Goal: Task Accomplishment & Management: Use online tool/utility

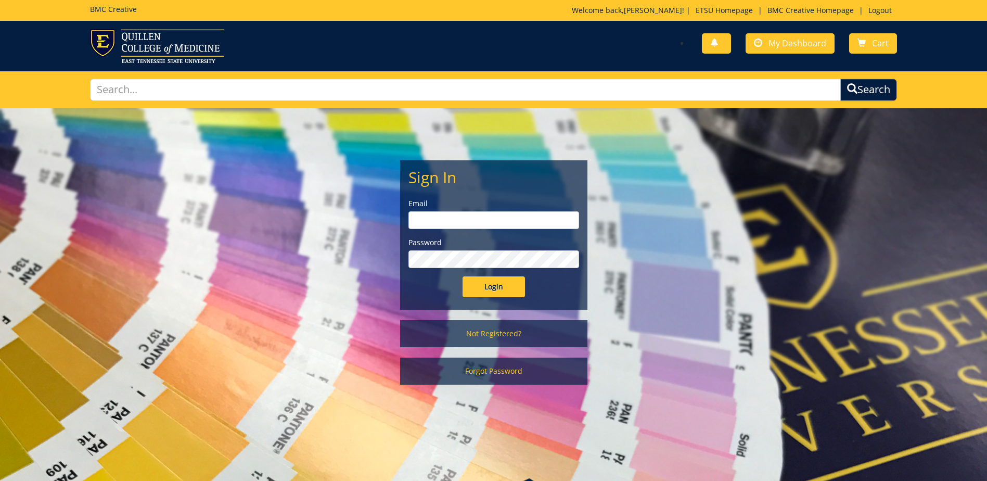
type input "streetdt@etsu.edu"
click at [489, 276] on input "Login" at bounding box center [494, 286] width 62 height 21
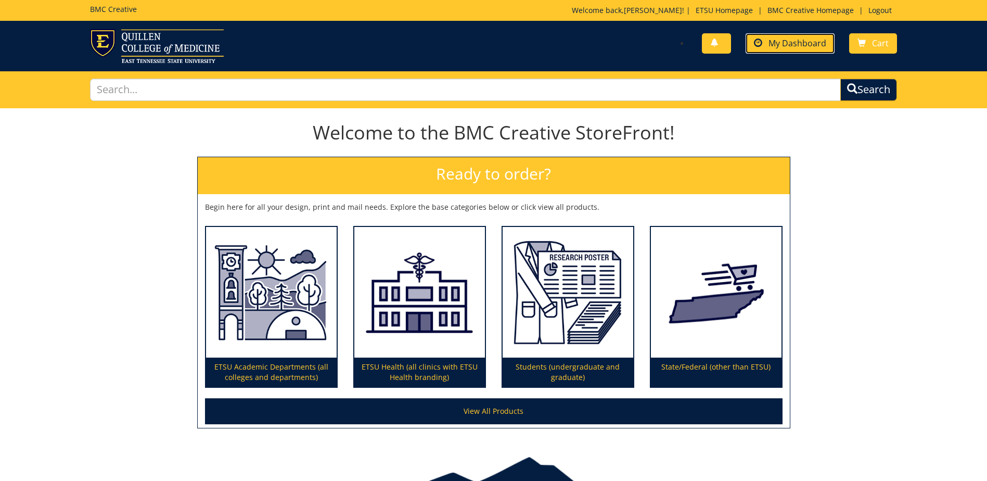
click at [755, 42] on span at bounding box center [758, 43] width 8 height 8
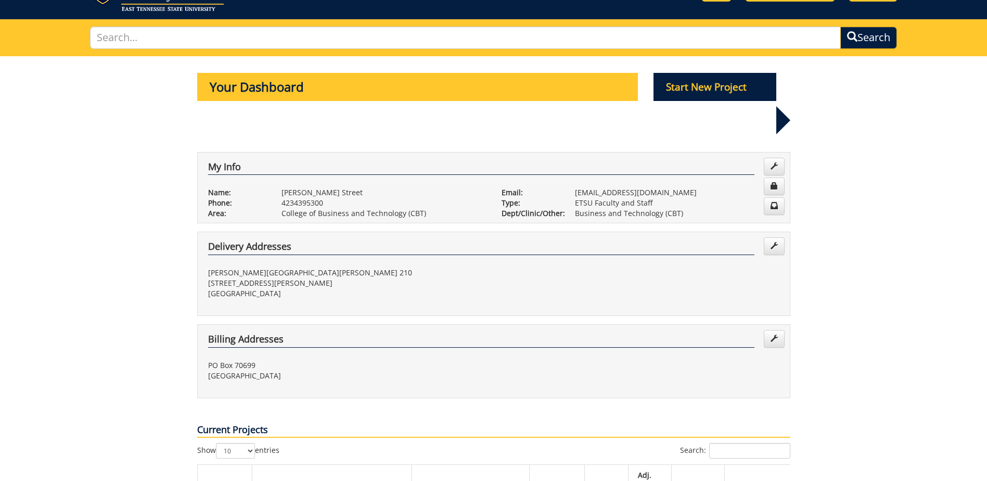
scroll to position [312, 0]
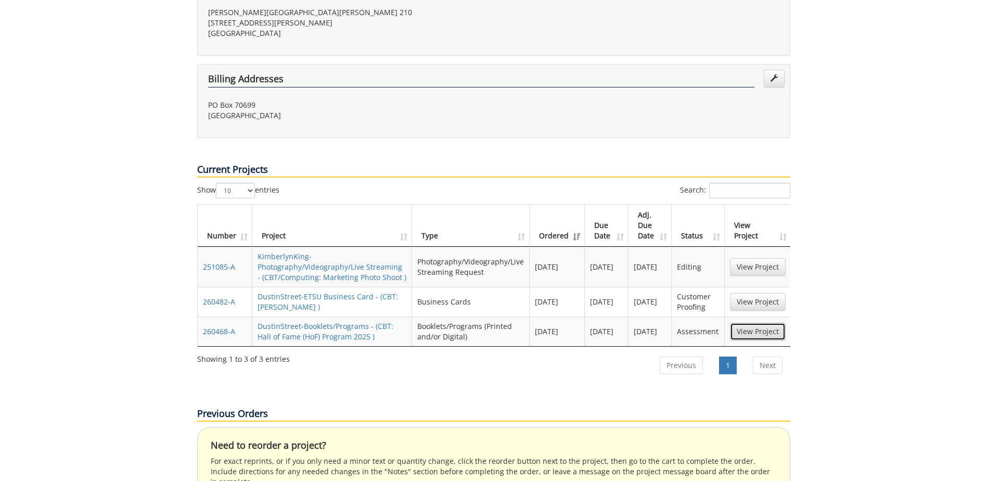
click at [759, 323] on link "View Project" at bounding box center [758, 332] width 56 height 18
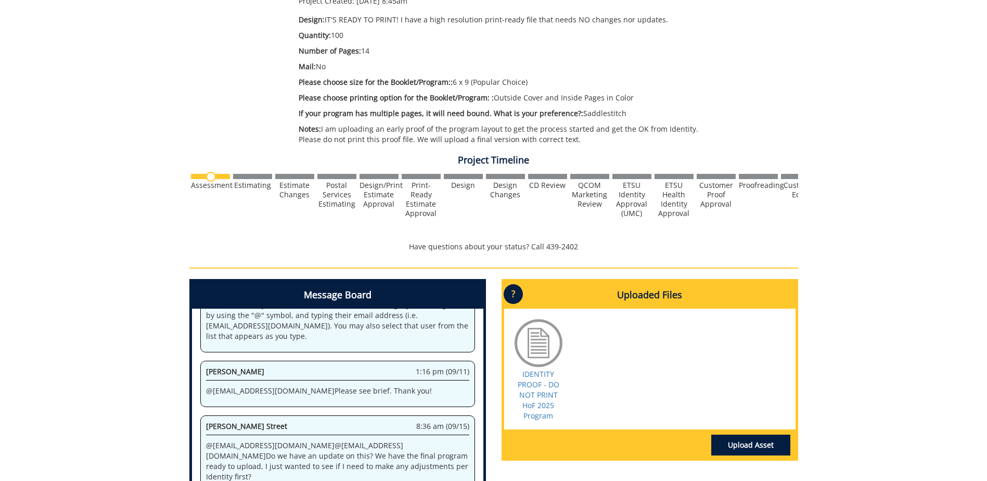
scroll to position [20, 0]
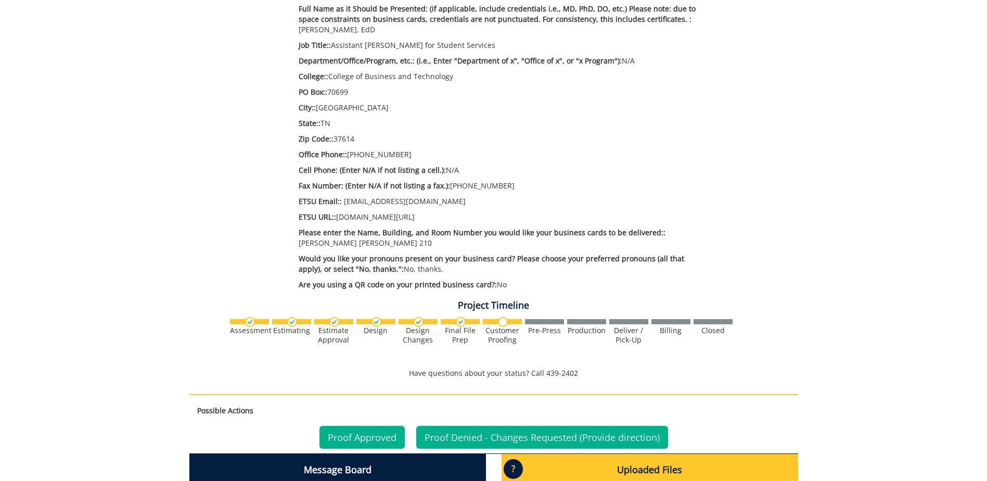
scroll to position [573, 0]
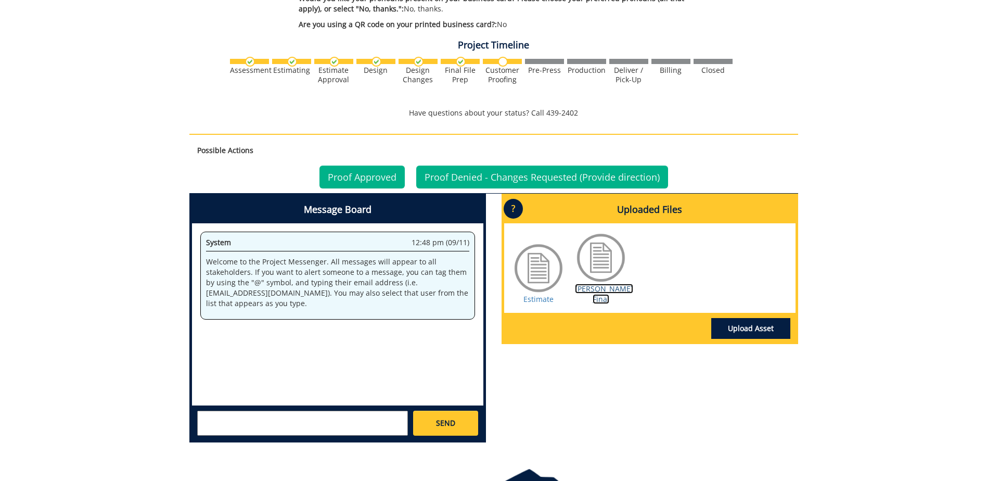
click at [591, 288] on link "Roach BC Final" at bounding box center [604, 294] width 58 height 20
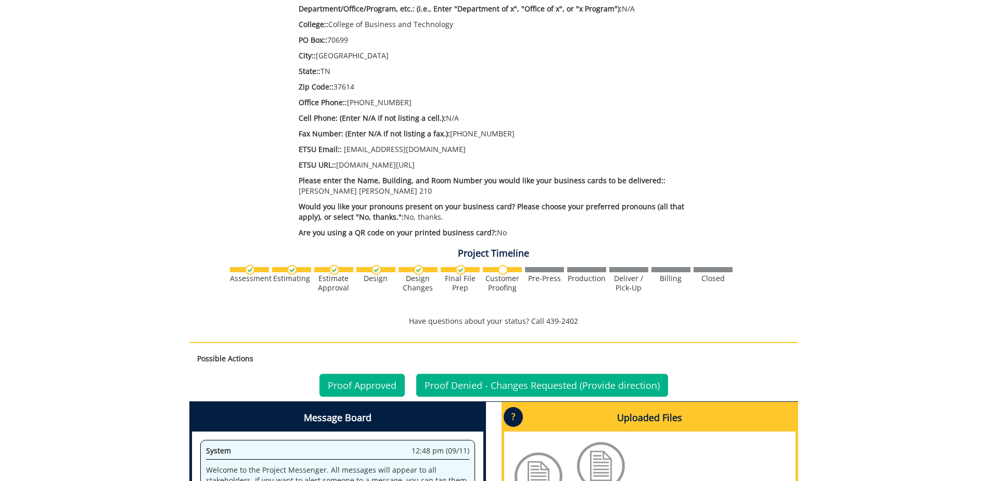
scroll to position [521, 0]
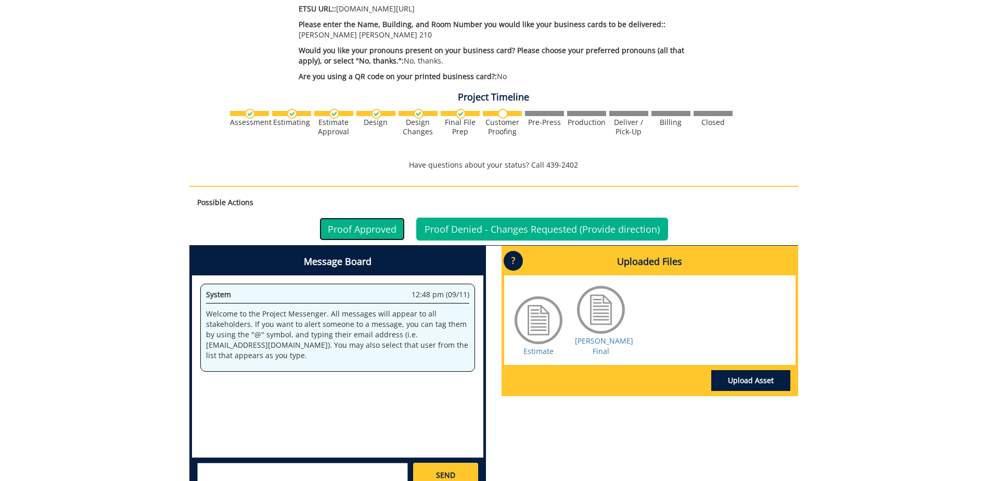
click at [359, 234] on link "Proof Approved" at bounding box center [362, 229] width 85 height 23
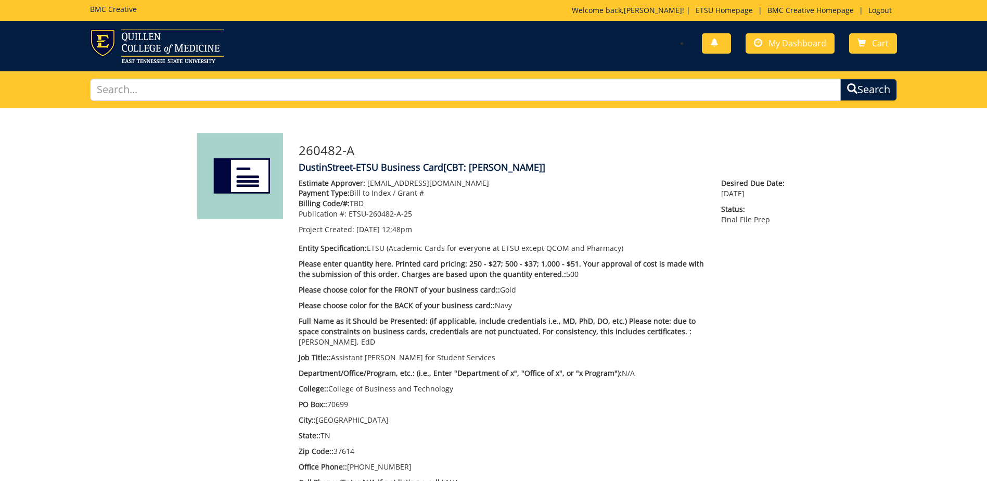
scroll to position [260, 0]
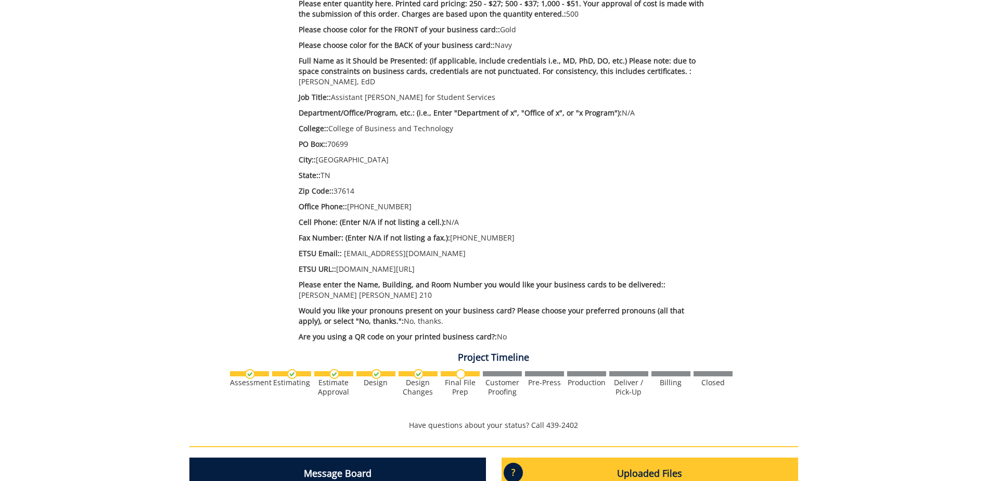
drag, startPoint x: 672, startPoint y: 217, endPoint x: 667, endPoint y: 215, distance: 5.9
click at [672, 217] on p "Cell Phone: (Enter N/A if not listing a cell.): N/A" at bounding box center [503, 222] width 408 height 10
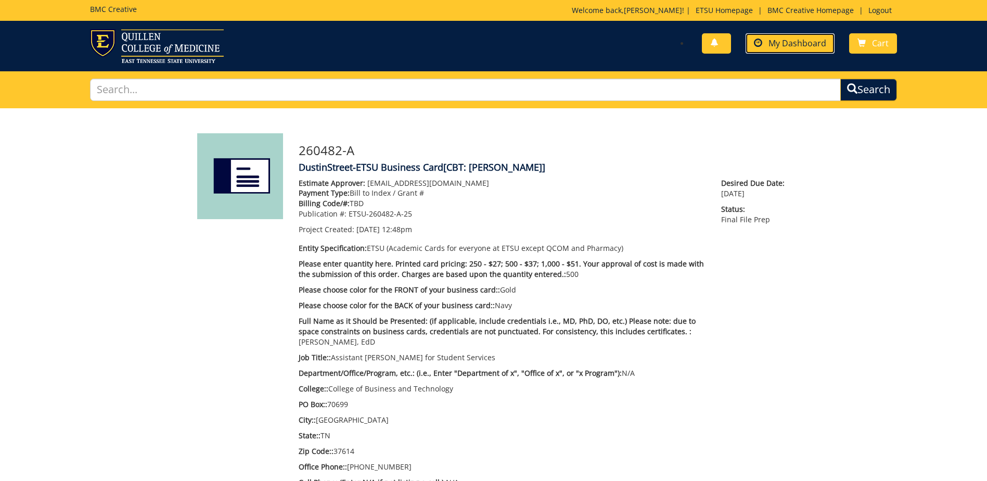
click at [778, 49] on link "My Dashboard" at bounding box center [790, 43] width 89 height 20
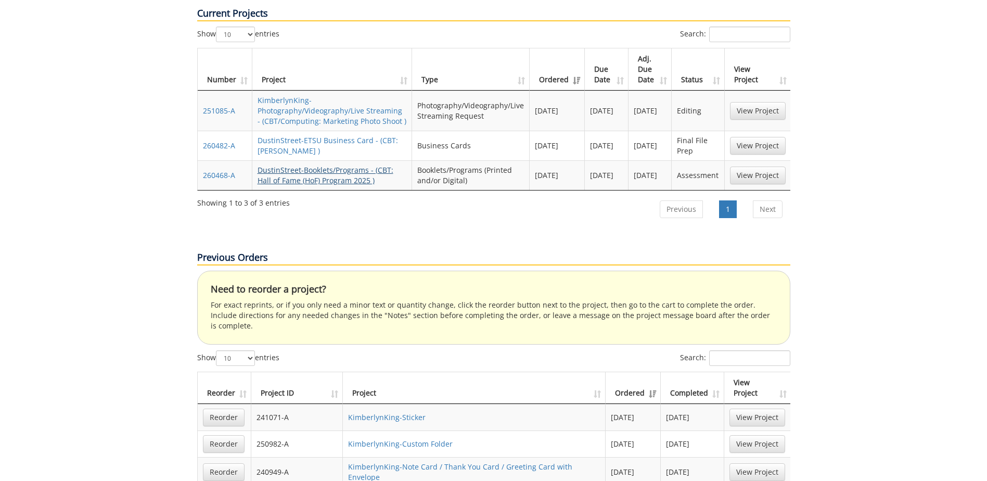
scroll to position [364, 0]
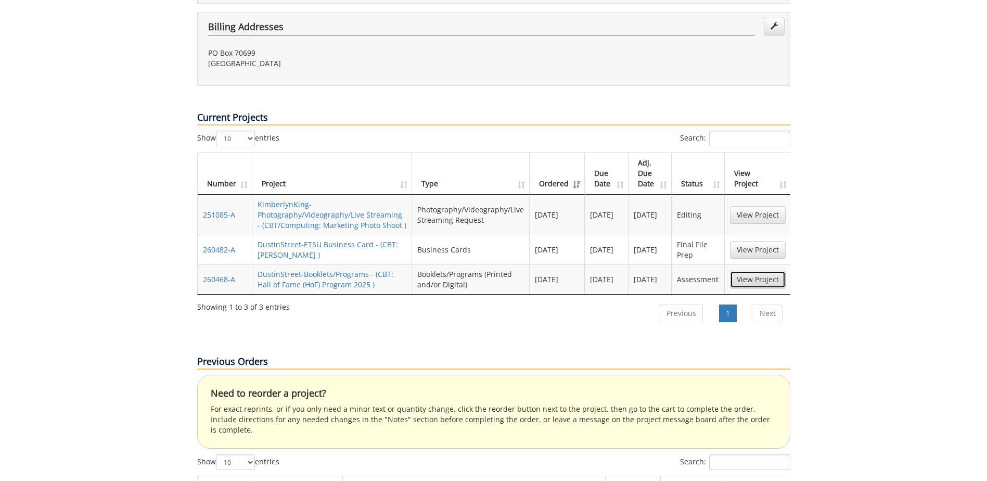
click at [744, 271] on link "View Project" at bounding box center [758, 280] width 56 height 18
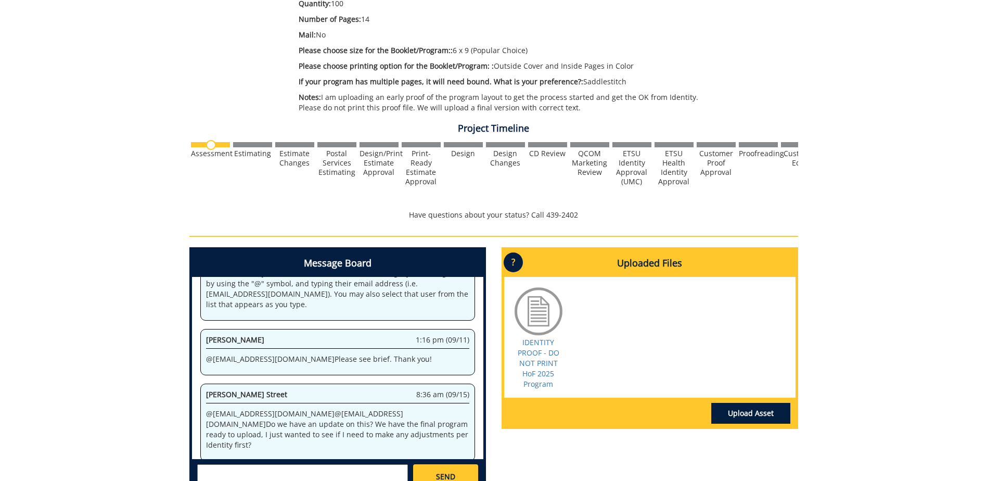
scroll to position [385, 0]
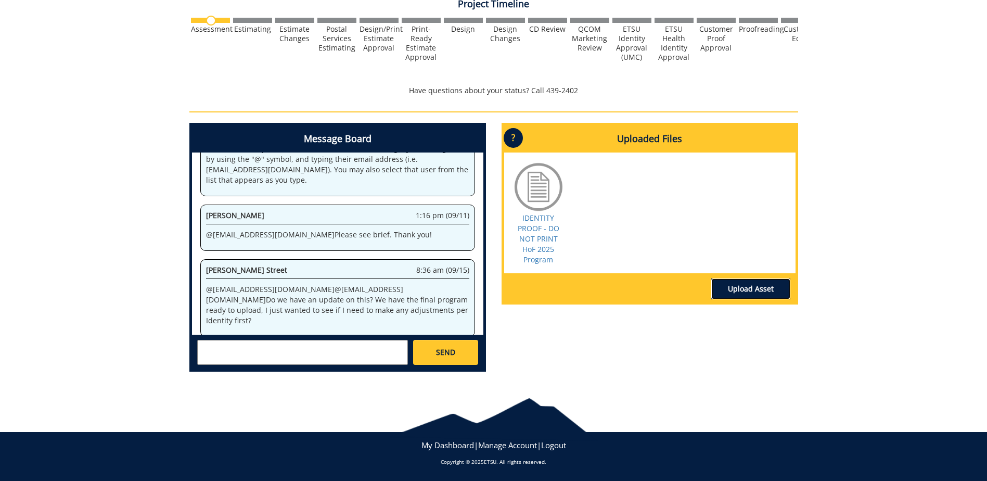
click at [745, 286] on link "Upload Asset" at bounding box center [751, 288] width 79 height 21
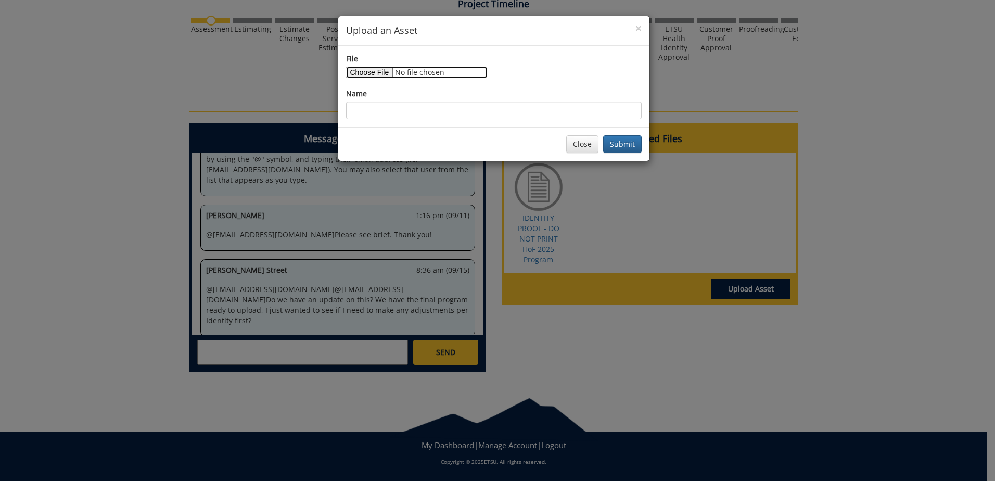
click at [380, 71] on input "File" at bounding box center [417, 72] width 142 height 11
type input "C:\fakepath\V3 FINAL PRINT FILE HoF 2025 Program.pdf"
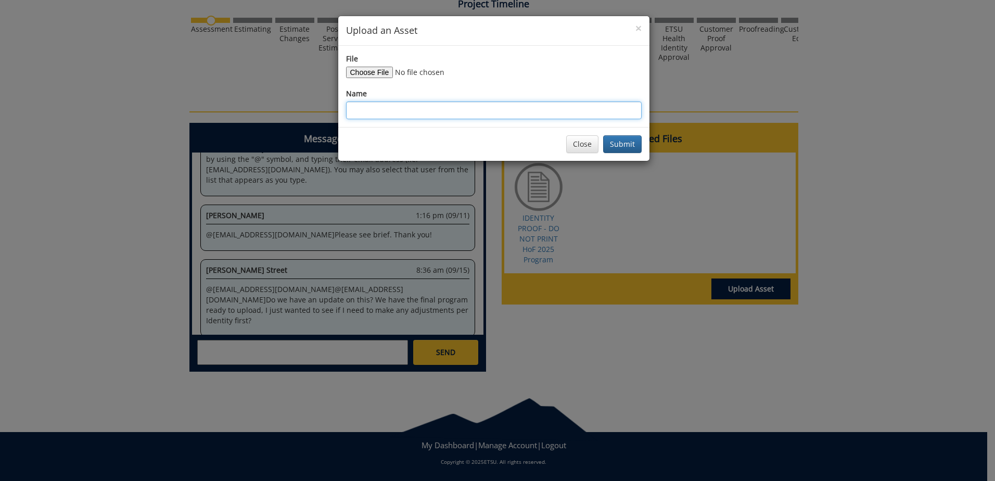
drag, startPoint x: 527, startPoint y: 113, endPoint x: 519, endPoint y: 112, distance: 7.9
click at [527, 113] on input "Name" at bounding box center [494, 110] width 296 height 18
type input "FINAL PRINT FILE"
click at [618, 144] on button "Submit" at bounding box center [622, 144] width 39 height 18
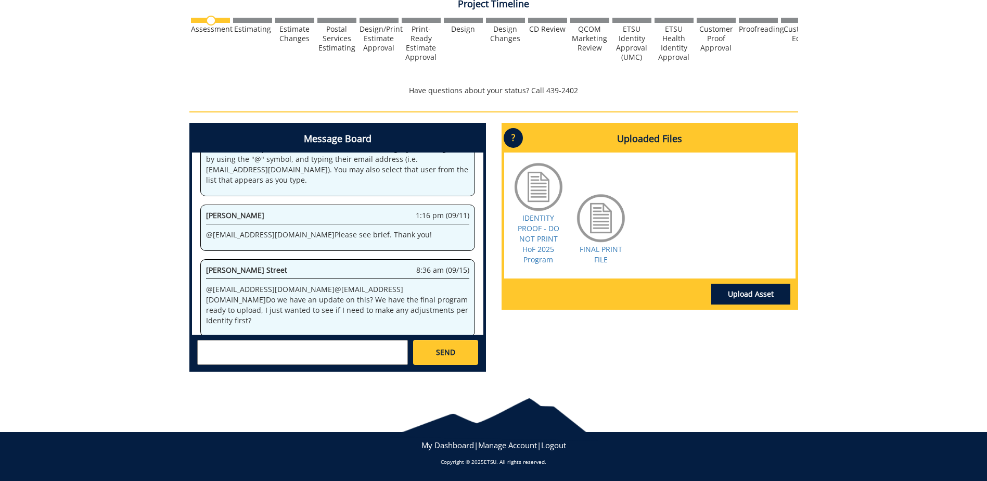
click at [348, 348] on textarea at bounding box center [302, 352] width 211 height 25
type textarea "I have uploaded our print file."
drag, startPoint x: 424, startPoint y: 347, endPoint x: 417, endPoint y: 345, distance: 7.5
click at [424, 346] on link "SEND" at bounding box center [445, 352] width 65 height 25
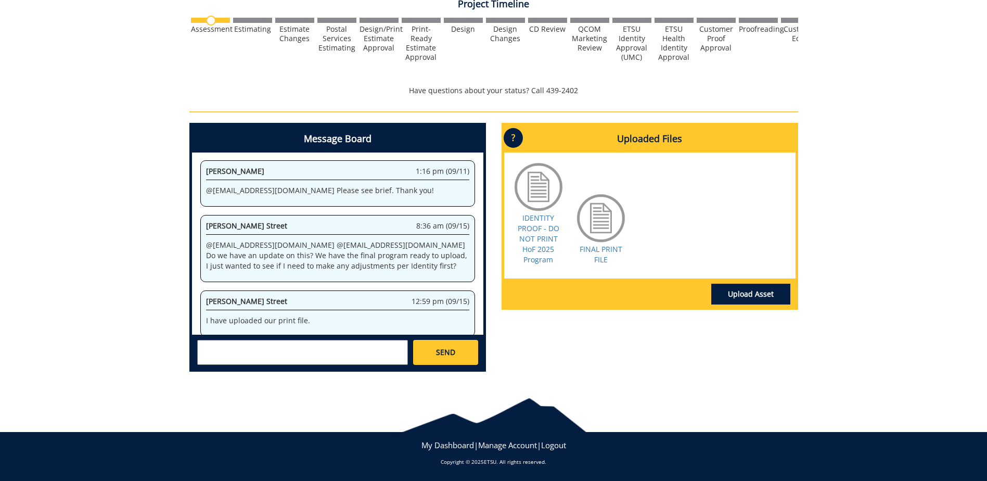
scroll to position [4604, 0]
